Goal: Task Accomplishment & Management: Complete application form

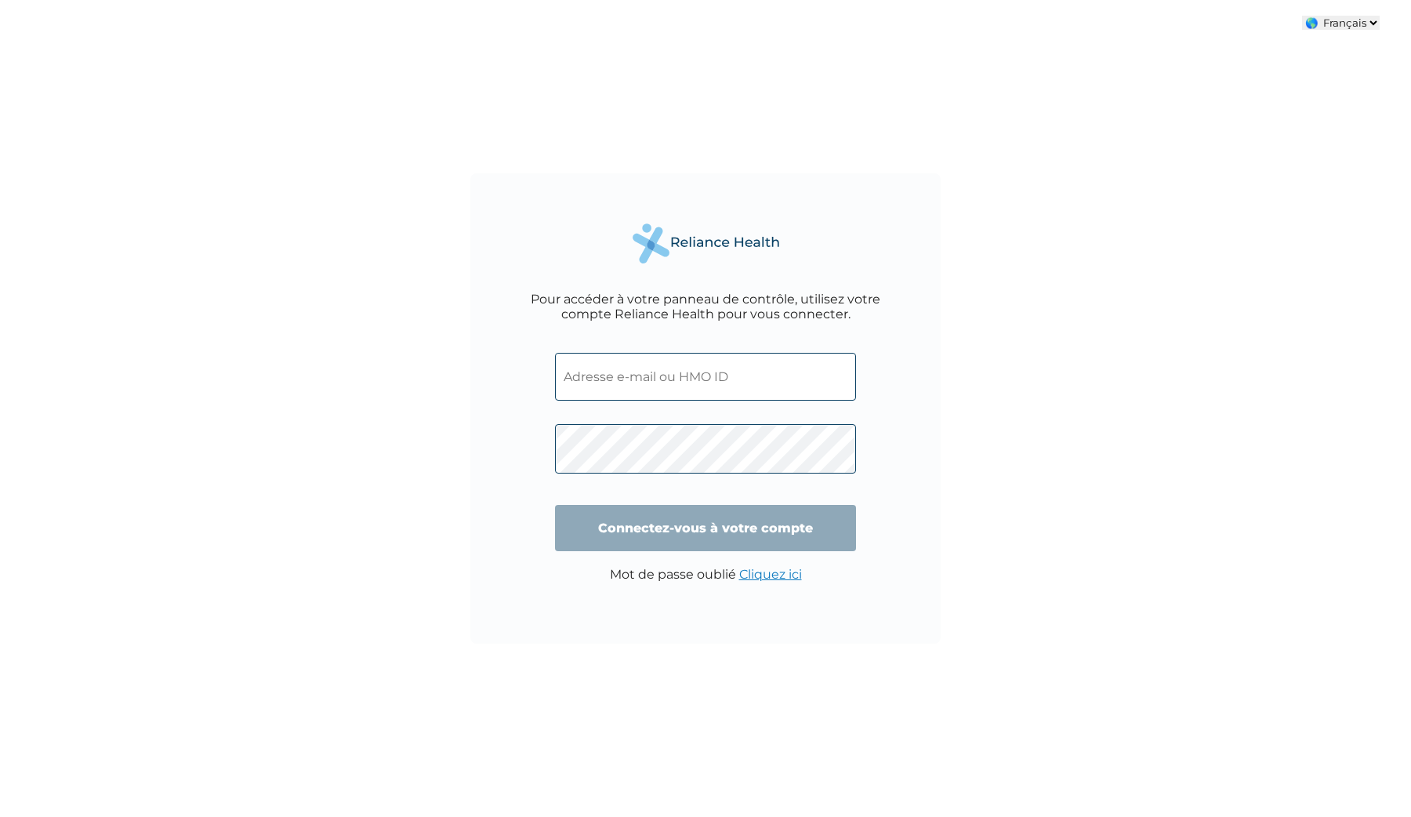
click at [668, 366] on input "text" at bounding box center [705, 377] width 301 height 48
